Goal: Use online tool/utility: Utilize a website feature to perform a specific function

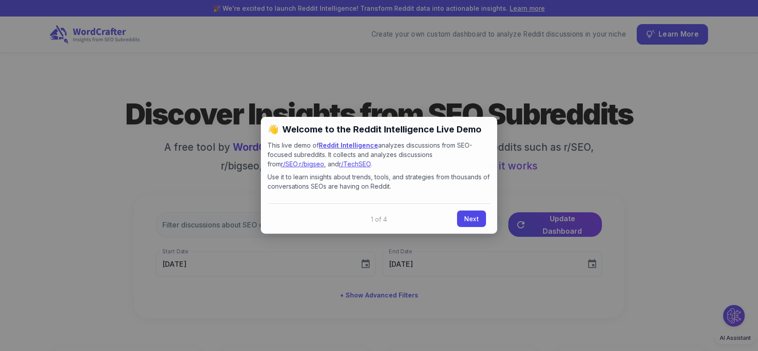
click at [495, 117] on div "× 👋 Welcome to the Reddit Intelligence Live Demo This live demo of Reddit Intel…" at bounding box center [379, 175] width 236 height 117
drag, startPoint x: 479, startPoint y: 226, endPoint x: 477, endPoint y: 219, distance: 7.4
click at [479, 226] on link "Next" at bounding box center [471, 219] width 29 height 17
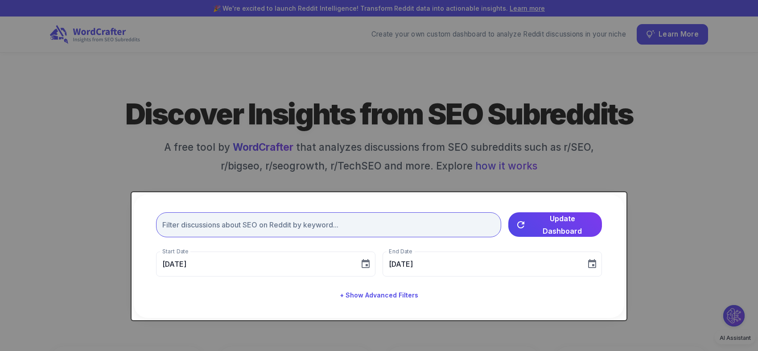
click at [477, 217] on input "text" at bounding box center [328, 224] width 345 height 25
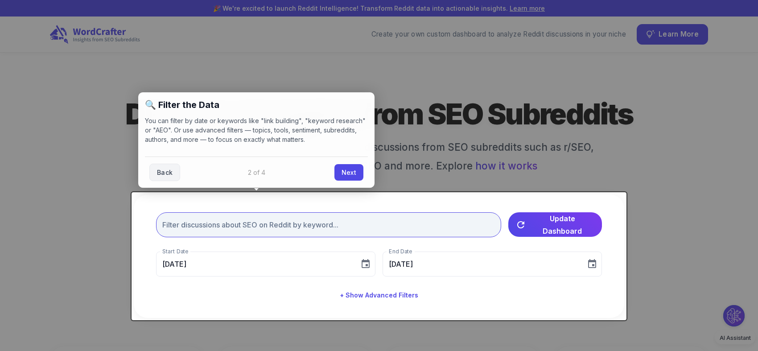
click at [452, 224] on input "text" at bounding box center [328, 224] width 345 height 25
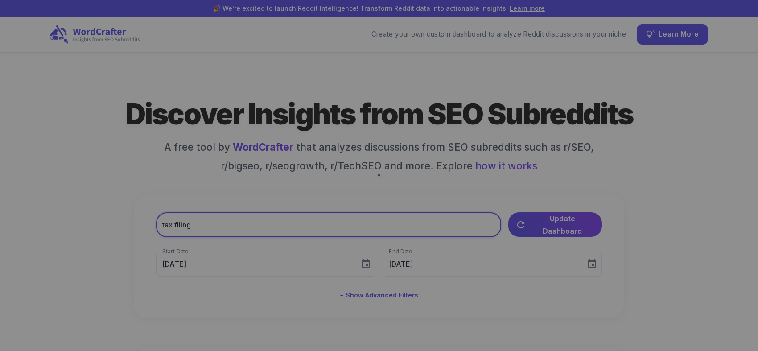
type input "tax filing"
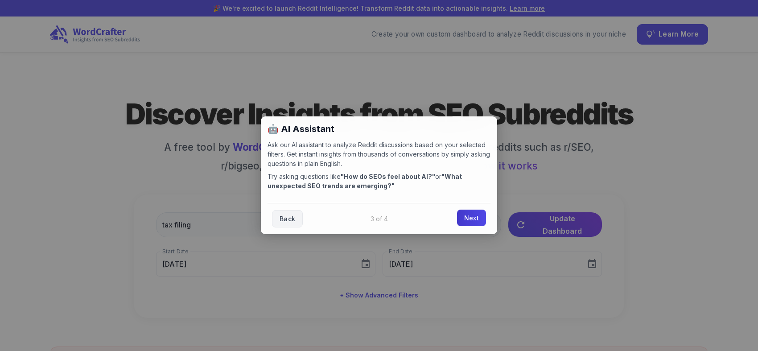
click at [464, 215] on link "Next" at bounding box center [471, 218] width 29 height 17
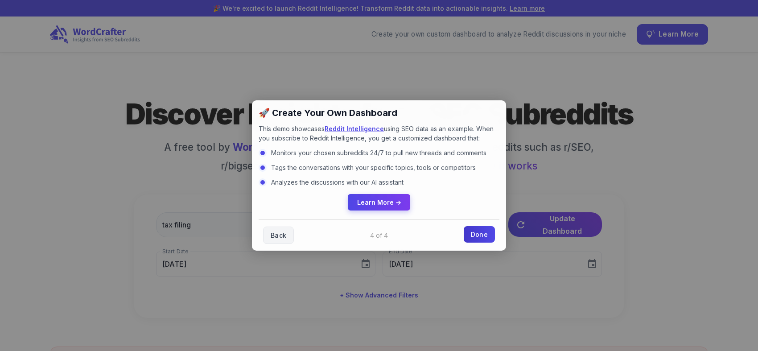
click at [480, 237] on link "Done" at bounding box center [479, 234] width 31 height 17
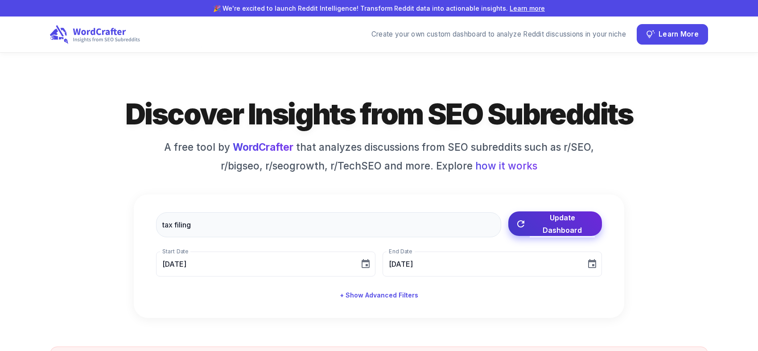
click at [535, 228] on span "Update Dashboard" at bounding box center [562, 223] width 65 height 25
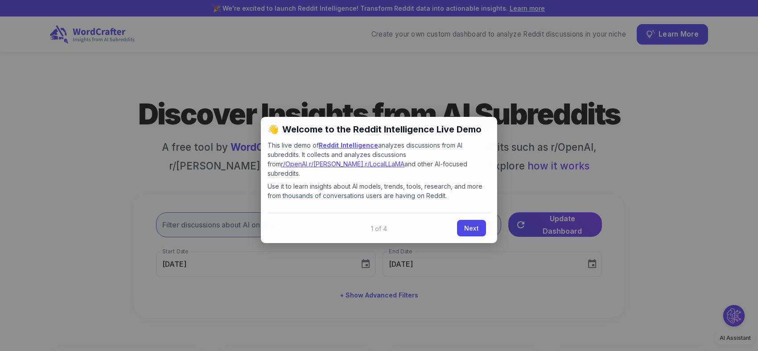
click at [479, 220] on link "Next" at bounding box center [471, 228] width 29 height 17
click at [474, 219] on input "text" at bounding box center [328, 224] width 345 height 25
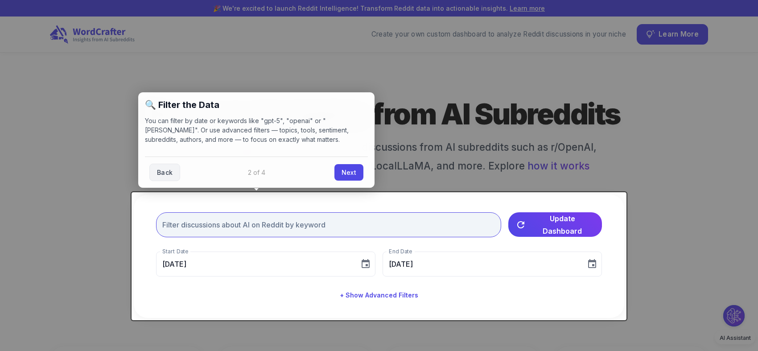
click at [195, 228] on input "text" at bounding box center [328, 224] width 345 height 25
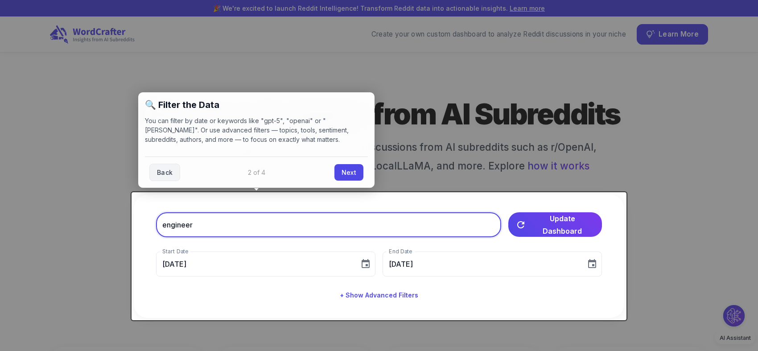
click at [195, 228] on input "engineer" at bounding box center [328, 224] width 345 height 25
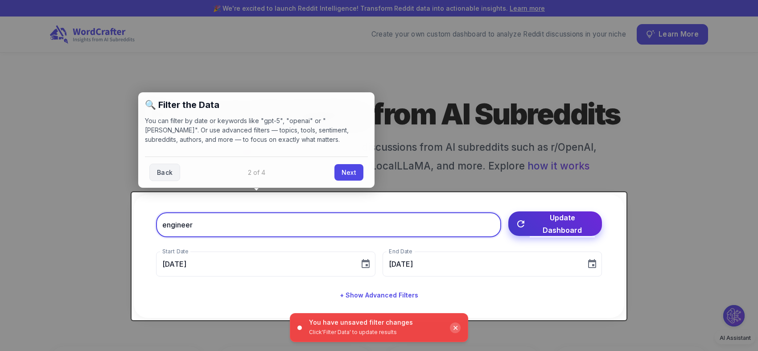
type input "engineer"
click at [521, 236] on button "Update Dashboard" at bounding box center [556, 223] width 94 height 25
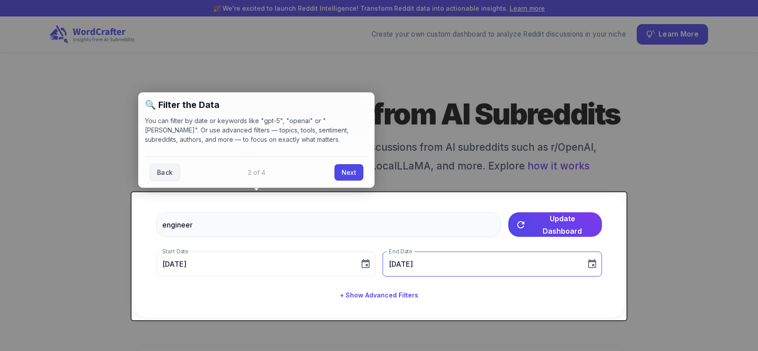
click at [526, 229] on button "Update Dashboard" at bounding box center [556, 224] width 94 height 25
click at [352, 170] on link "Next" at bounding box center [349, 171] width 29 height 17
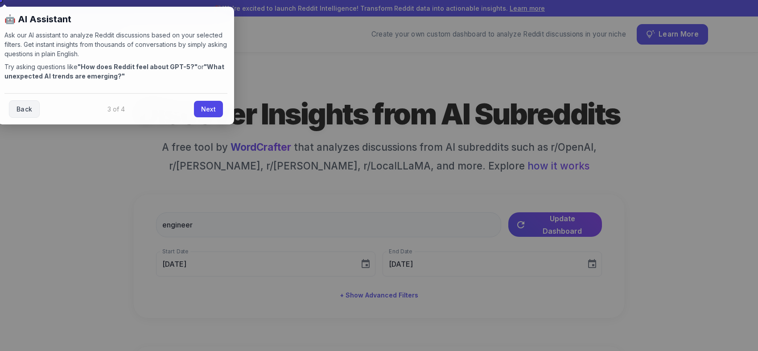
click at [199, 105] on link "Next" at bounding box center [208, 109] width 29 height 17
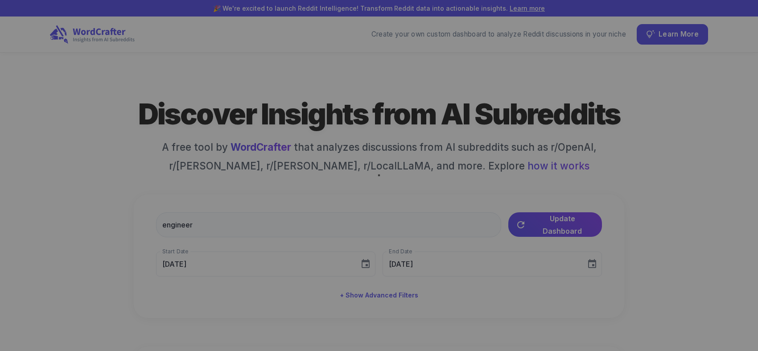
click at [68, 215] on div at bounding box center [379, 175] width 758 height 351
